Goal: Use online tool/utility

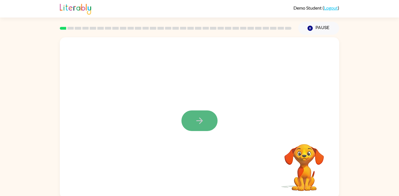
click at [202, 120] on icon "button" at bounding box center [200, 121] width 10 height 10
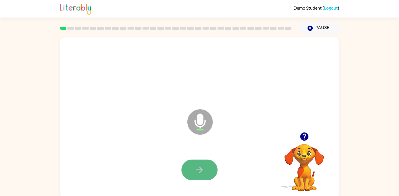
click at [204, 170] on icon "button" at bounding box center [200, 170] width 10 height 10
click at [202, 171] on icon "button" at bounding box center [200, 170] width 10 height 10
click at [203, 173] on icon "button" at bounding box center [200, 170] width 10 height 10
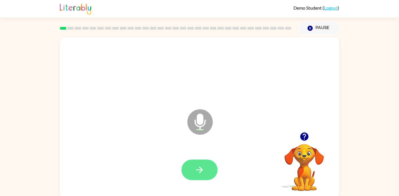
click at [200, 168] on icon "button" at bounding box center [200, 170] width 10 height 10
click at [200, 167] on icon "button" at bounding box center [199, 170] width 6 height 6
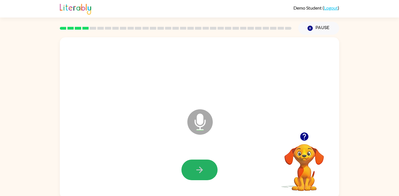
click at [200, 167] on icon "button" at bounding box center [199, 170] width 6 height 6
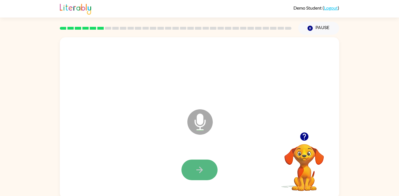
click at [201, 171] on icon "button" at bounding box center [199, 170] width 6 height 6
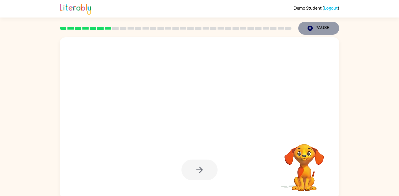
click at [310, 28] on icon "button" at bounding box center [310, 28] width 5 height 5
